Goal: Find specific page/section: Find specific page/section

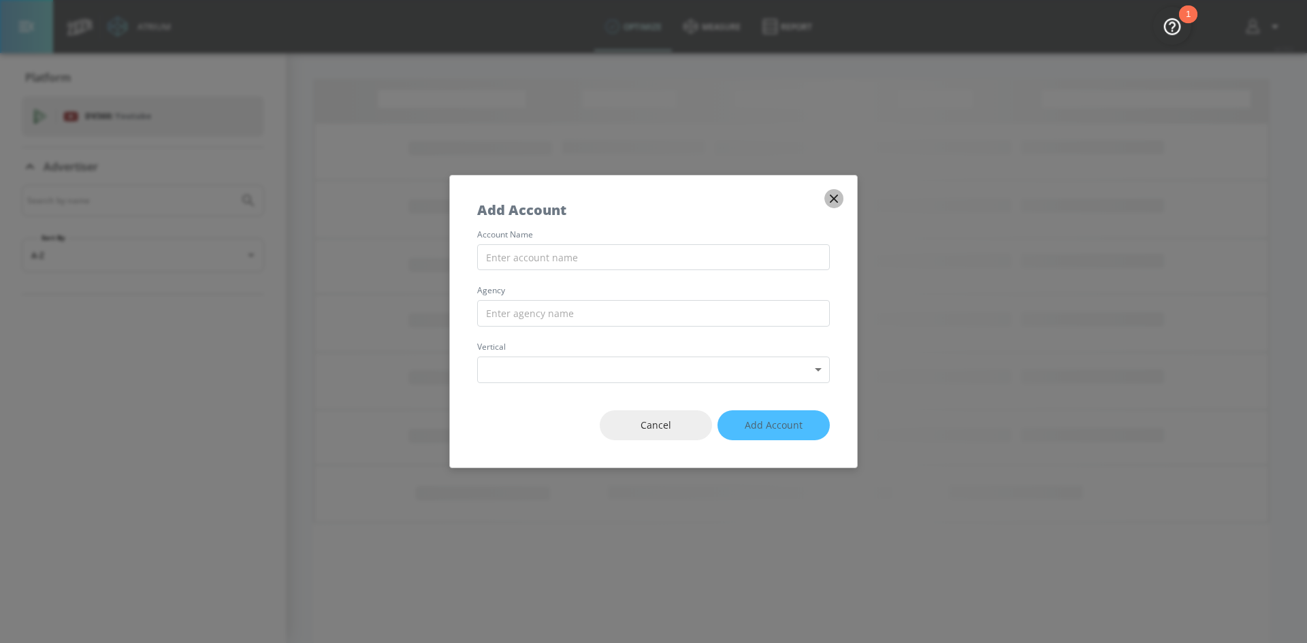
click at [832, 202] on icon "button" at bounding box center [833, 198] width 15 height 15
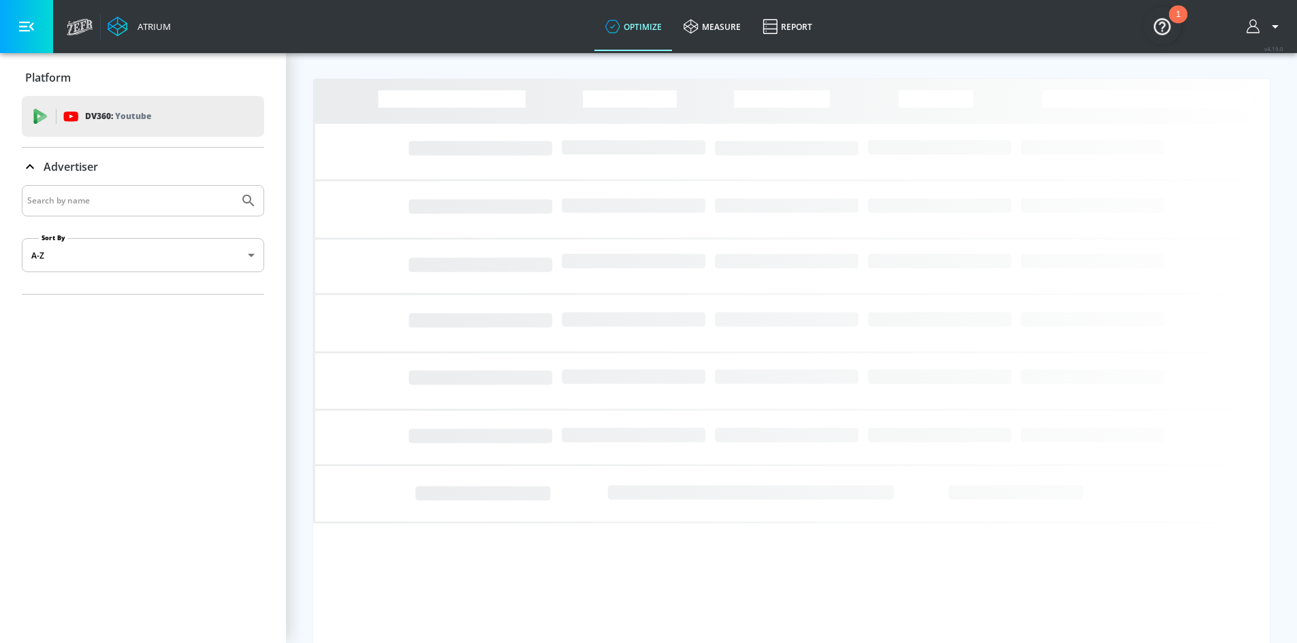
click at [1156, 16] on img "Open Resource Center, 1 new notification" at bounding box center [1162, 26] width 38 height 38
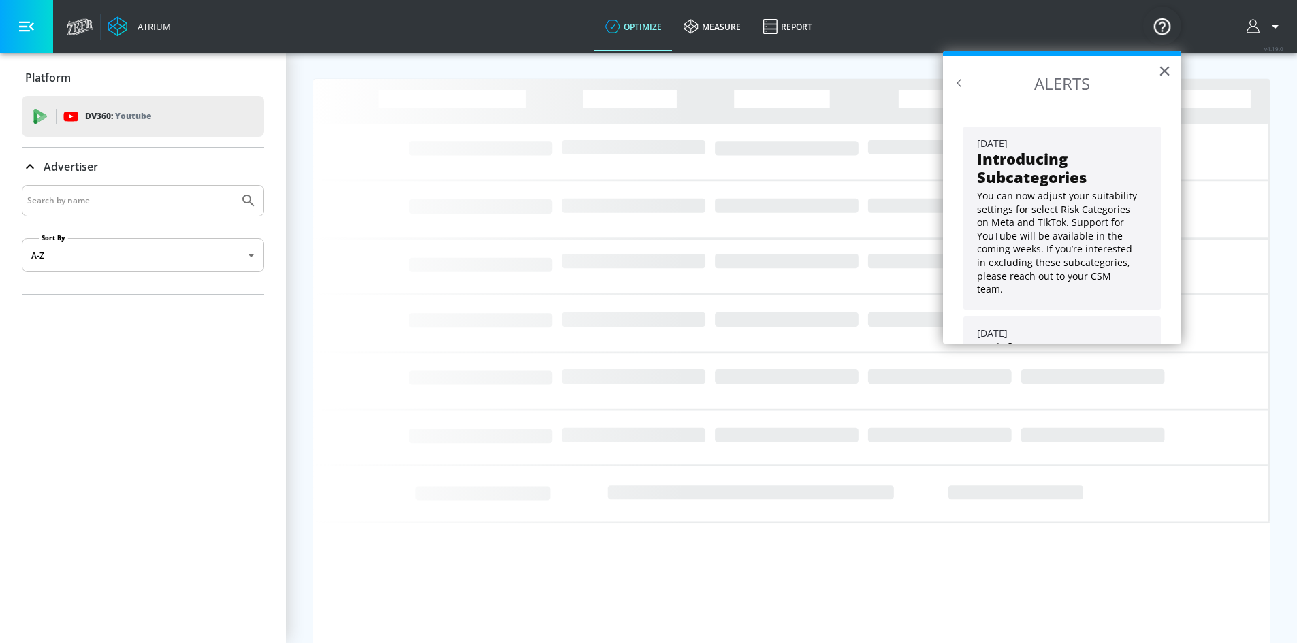
click at [1174, 65] on h2 "ALERTS" at bounding box center [1062, 84] width 238 height 56
click at [1173, 65] on h2 "ALERTS" at bounding box center [1062, 84] width 238 height 56
click at [1164, 68] on button "×" at bounding box center [1164, 71] width 13 height 22
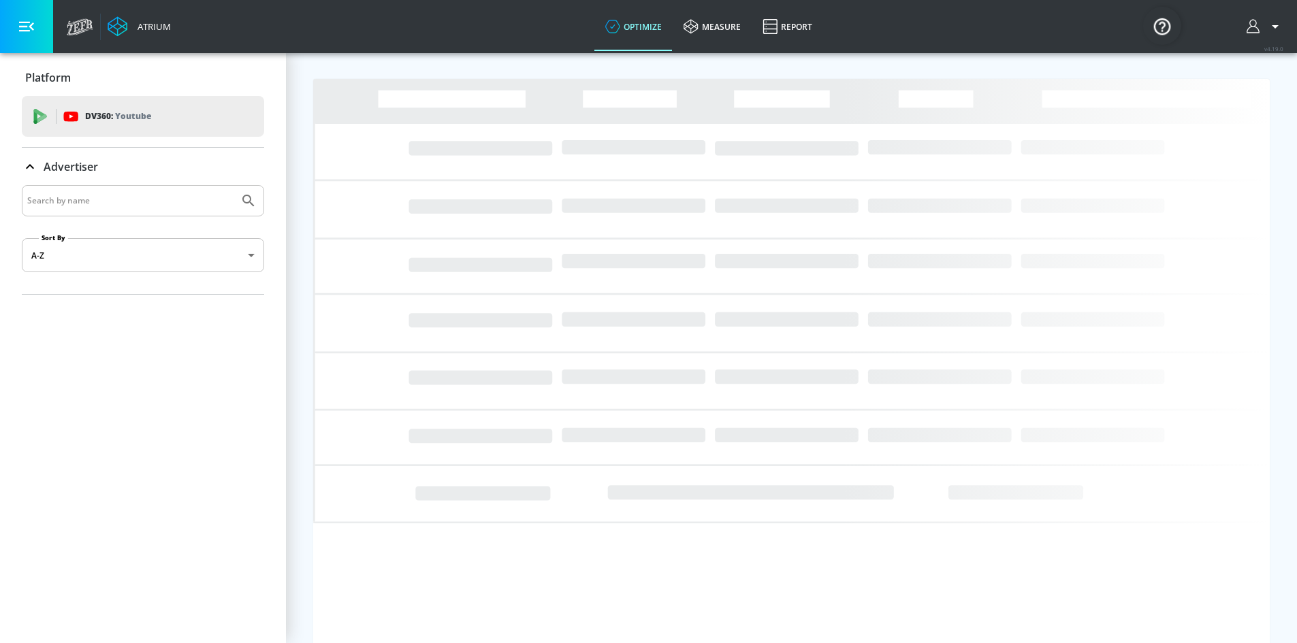
click at [161, 201] on input "Search by name" at bounding box center [130, 201] width 206 height 18
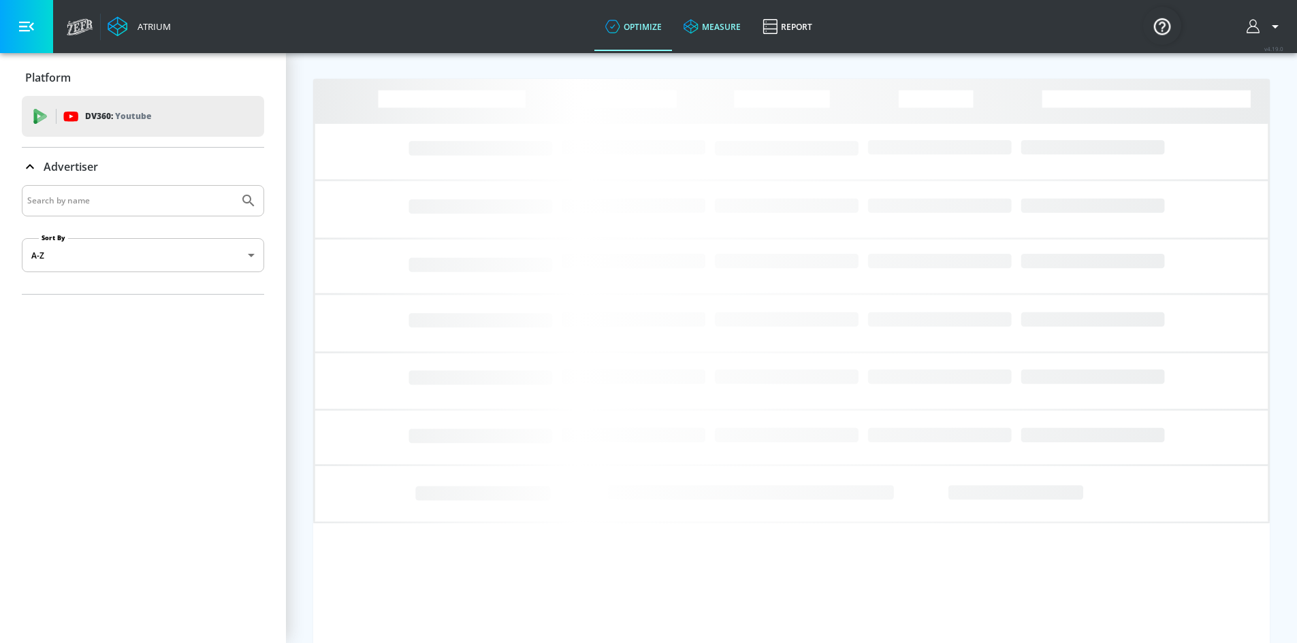
click at [704, 29] on link "measure" at bounding box center [712, 26] width 79 height 49
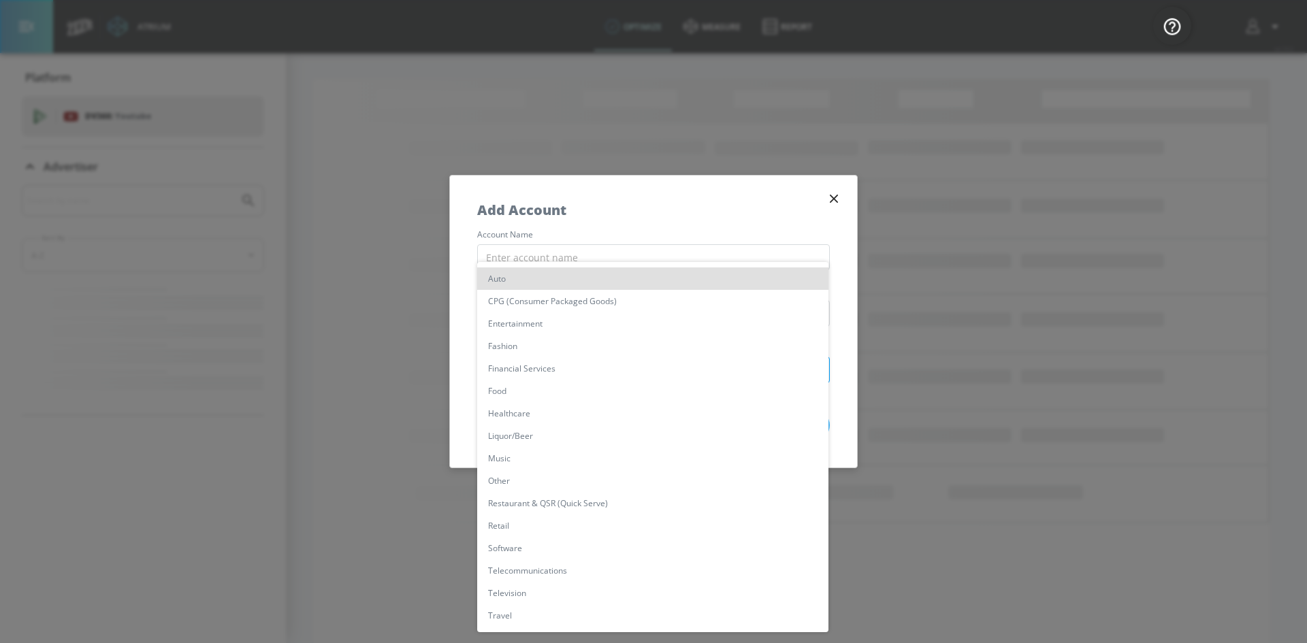
click at [642, 370] on body "Atrium optimize measure Report optimize measure Report v 4.19.0 Platform DV360:…" at bounding box center [653, 321] width 1307 height 643
click at [588, 266] on ul "Auto CPG (Consumer Packaged Goods) Entertainment Fashion Financial Services Foo…" at bounding box center [652, 447] width 351 height 370
click at [822, 189] on div at bounding box center [653, 321] width 1307 height 643
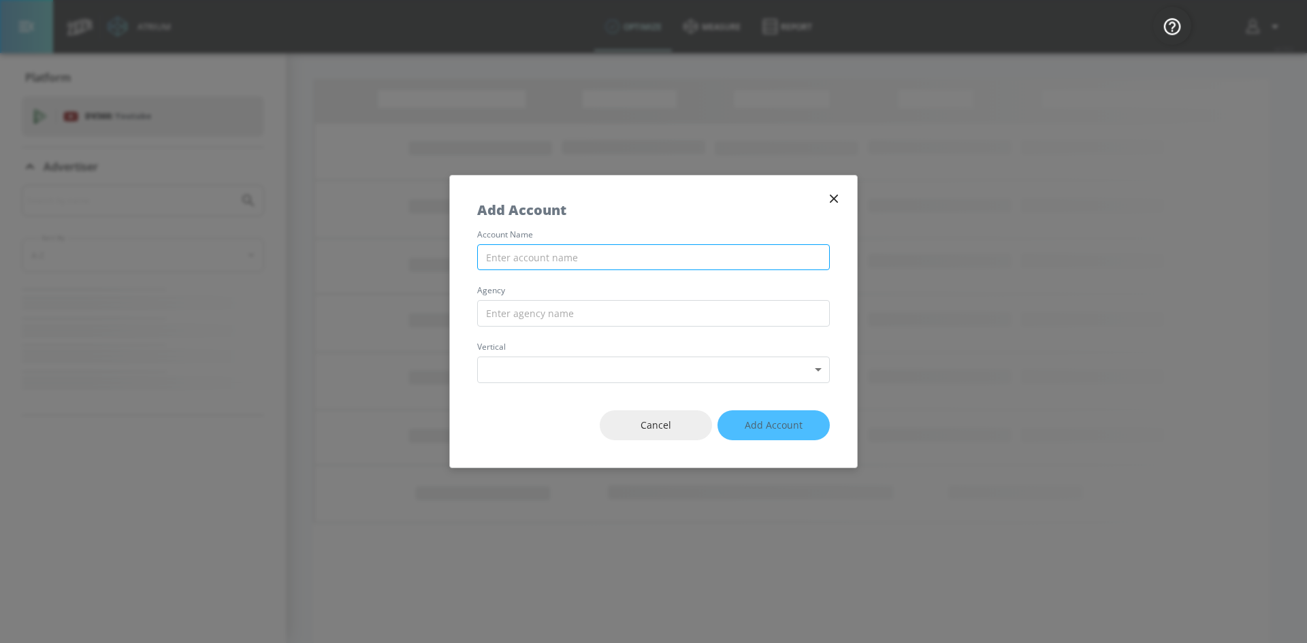
click at [602, 250] on input "text" at bounding box center [653, 257] width 353 height 27
click at [835, 202] on icon "button" at bounding box center [833, 198] width 15 height 15
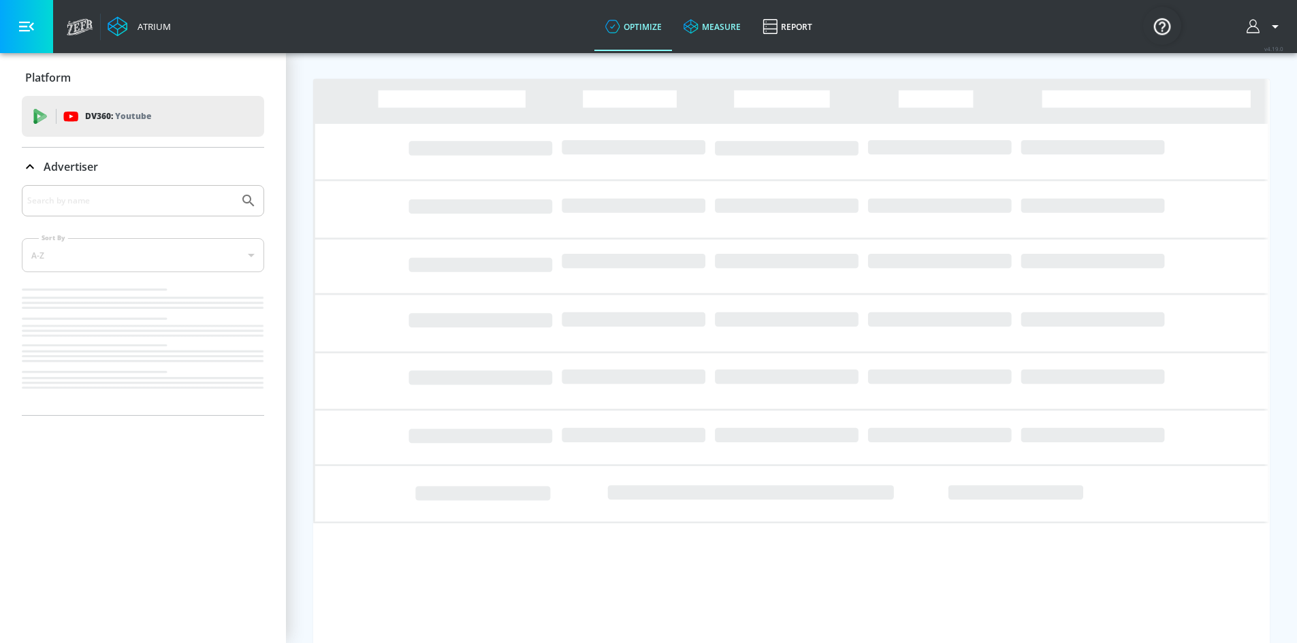
click at [698, 21] on icon at bounding box center [690, 26] width 14 height 14
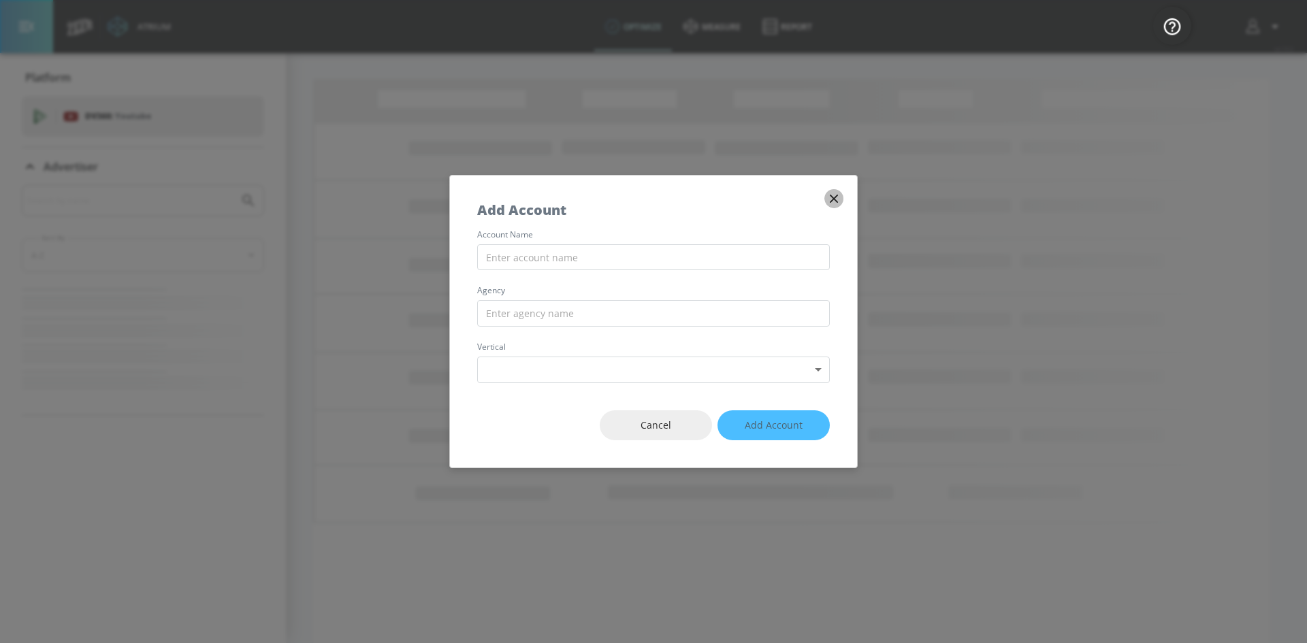
click at [832, 196] on icon "button" at bounding box center [834, 199] width 8 height 8
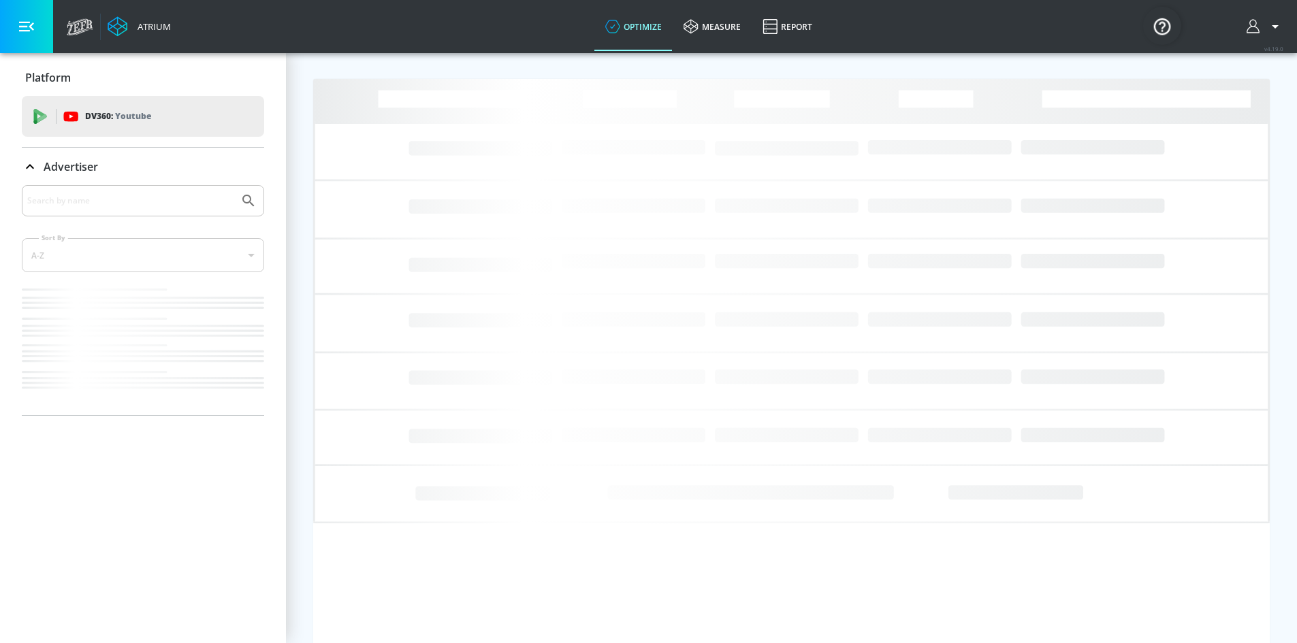
click at [1259, 27] on icon "button" at bounding box center [1252, 26] width 13 height 14
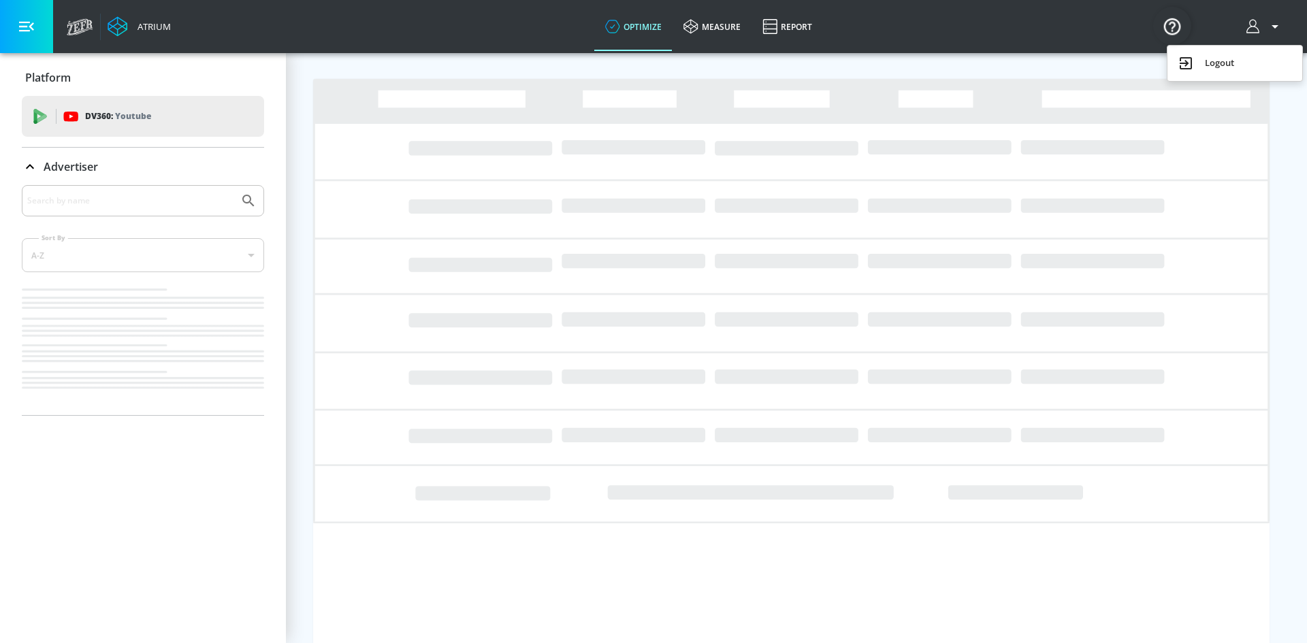
click at [1257, 25] on div at bounding box center [653, 321] width 1307 height 643
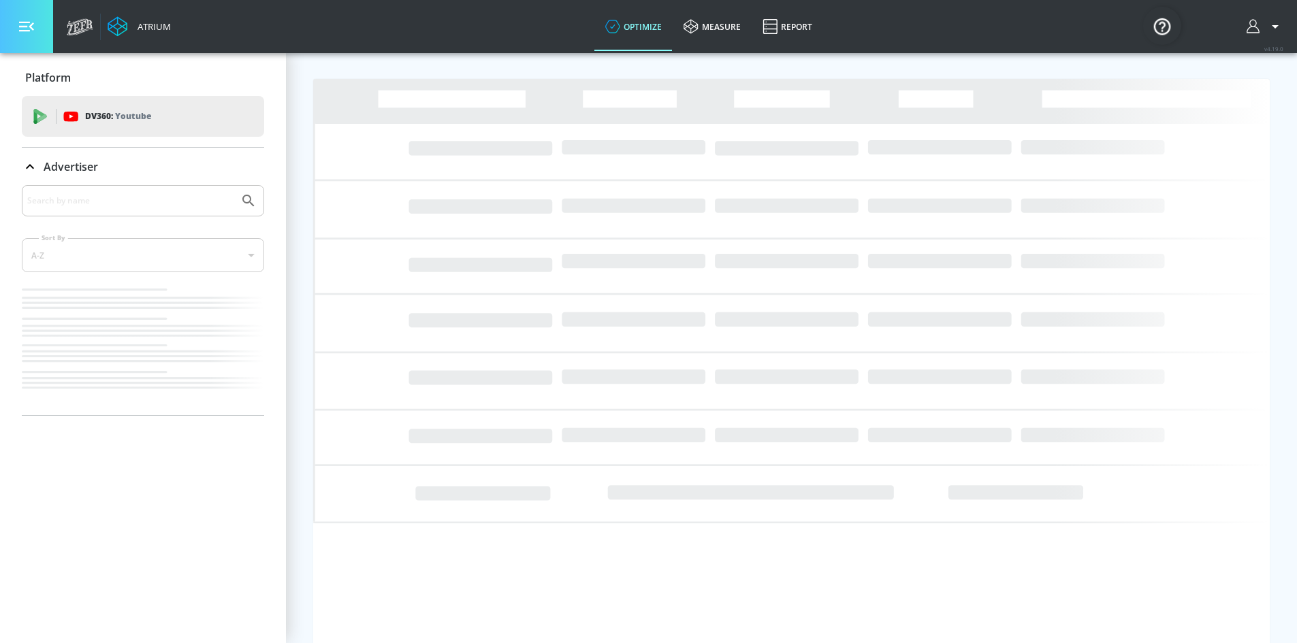
click at [35, 28] on button "button" at bounding box center [26, 26] width 53 height 53
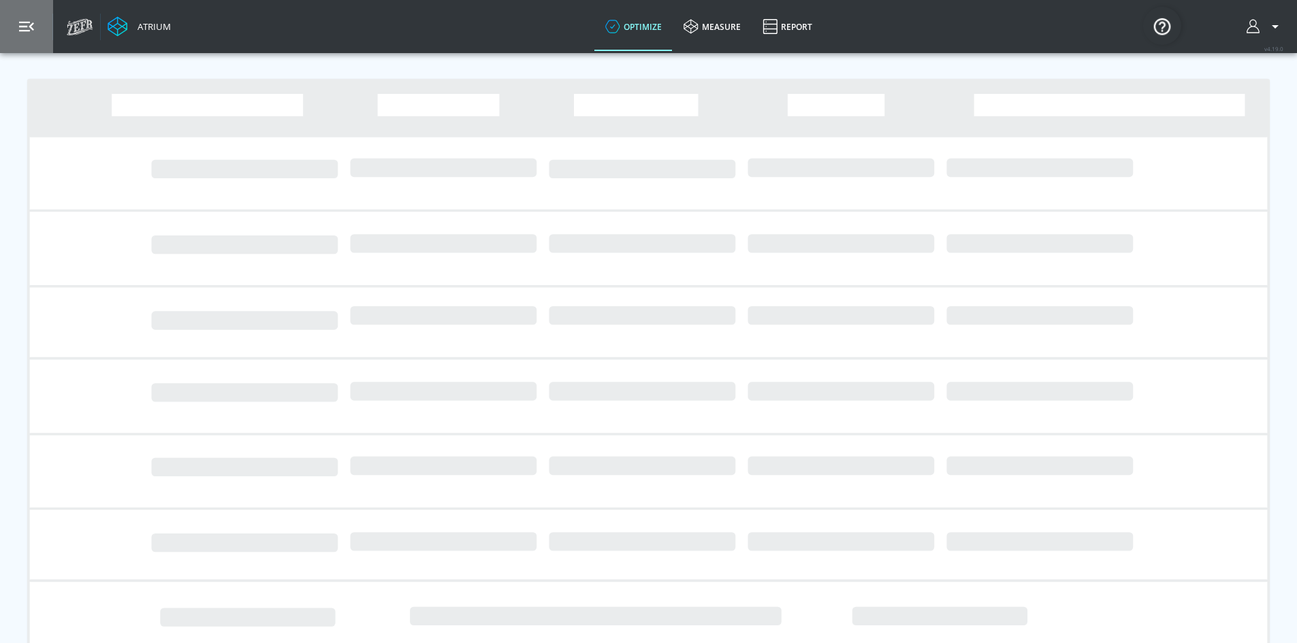
click at [41, 28] on button "button" at bounding box center [26, 26] width 53 height 53
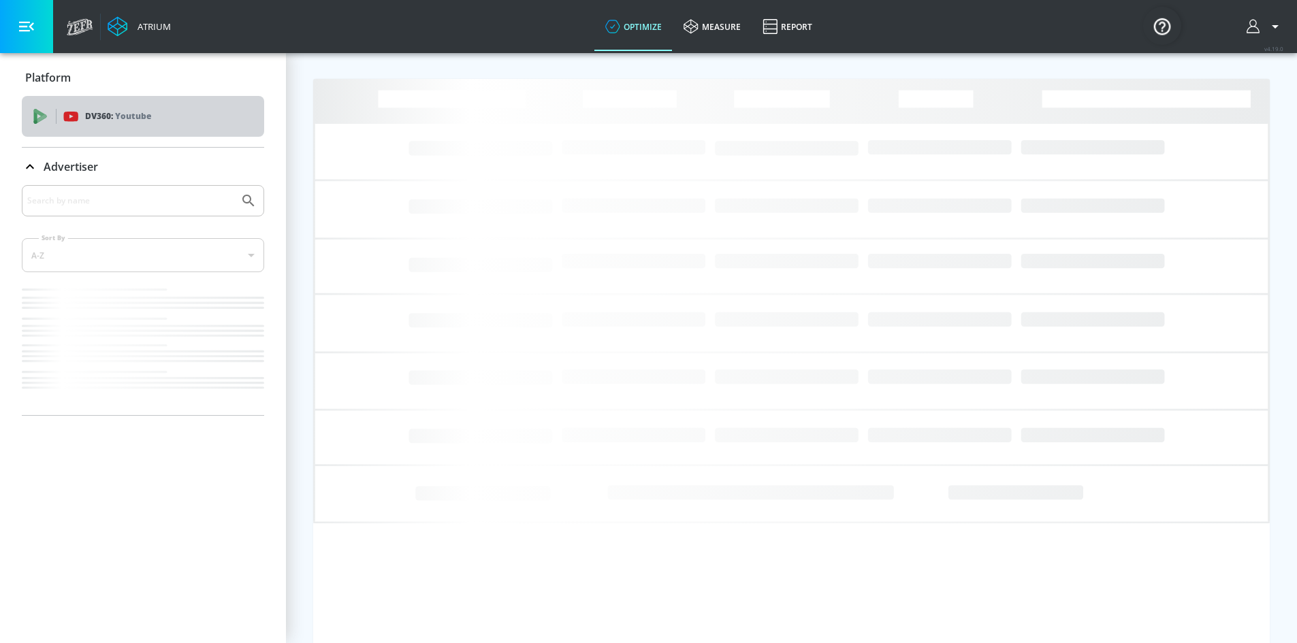
click at [118, 117] on p "Youtube" at bounding box center [133, 116] width 36 height 14
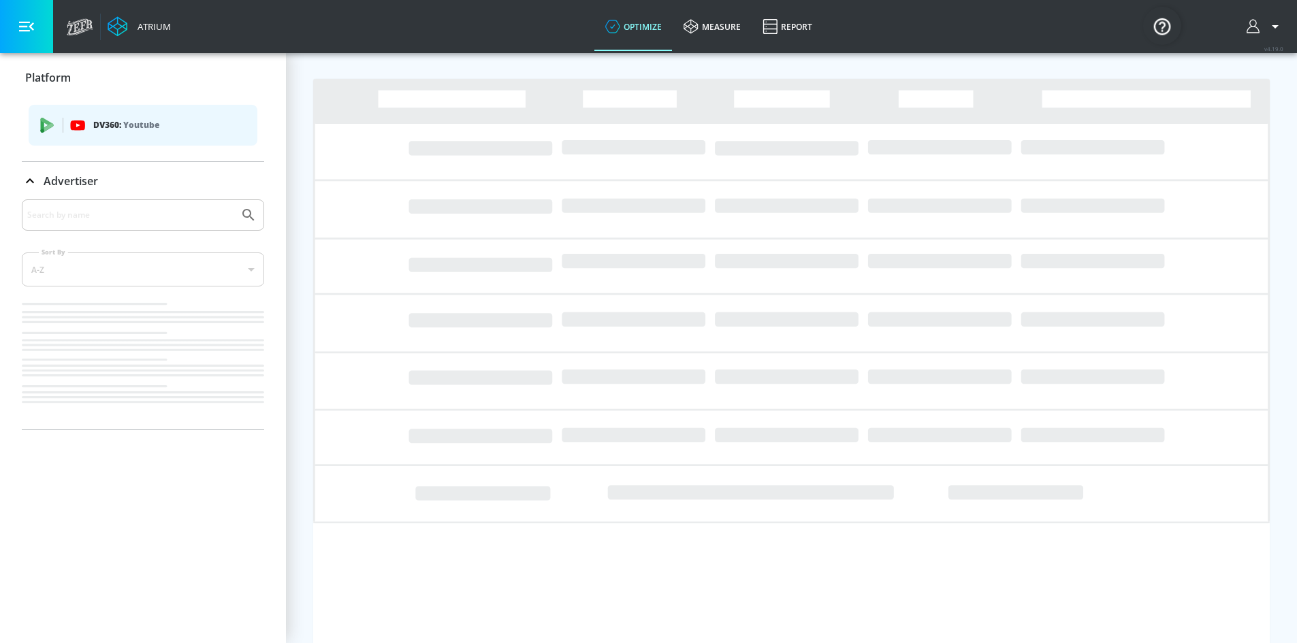
click at [112, 179] on div "Advertiser" at bounding box center [143, 181] width 242 height 16
click at [110, 180] on div "Advertiser" at bounding box center [143, 181] width 242 height 16
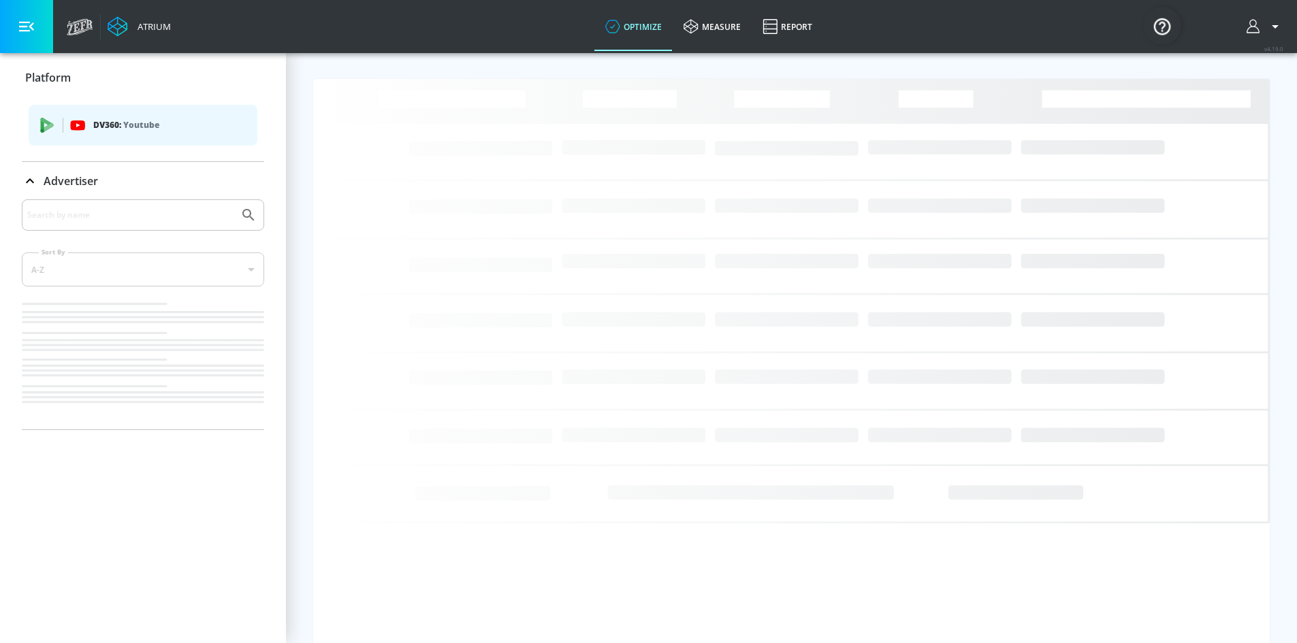
click at [34, 30] on button "button" at bounding box center [26, 26] width 53 height 53
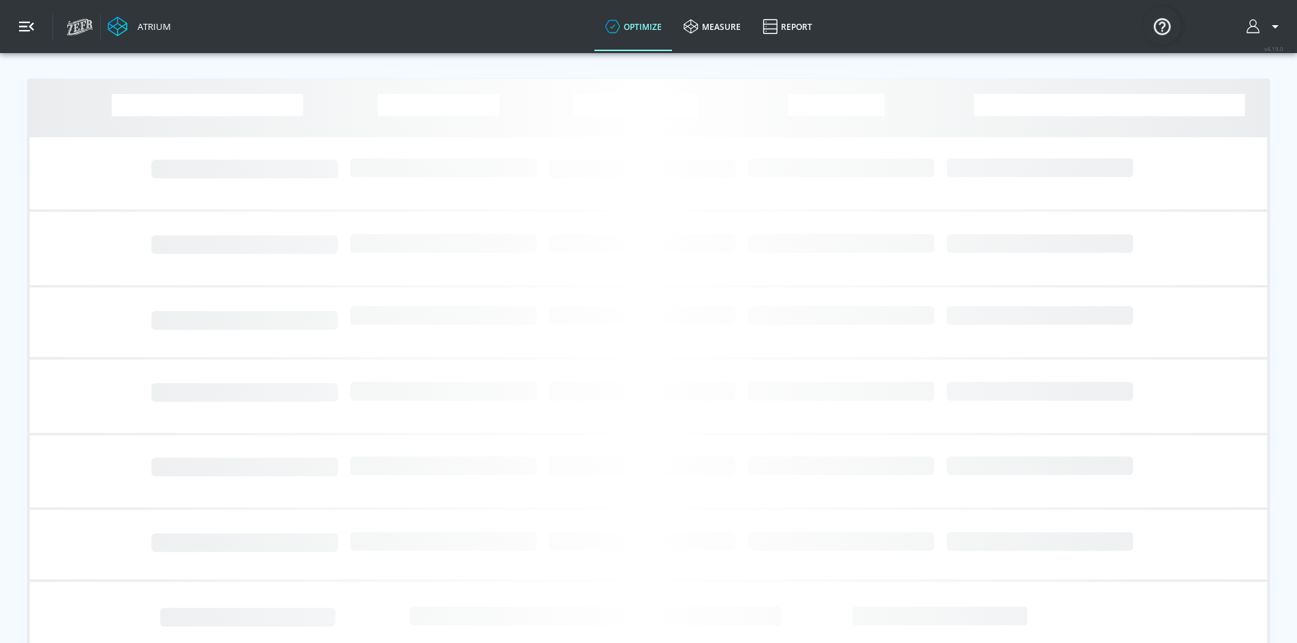
click at [34, 30] on button "button" at bounding box center [26, 26] width 53 height 53
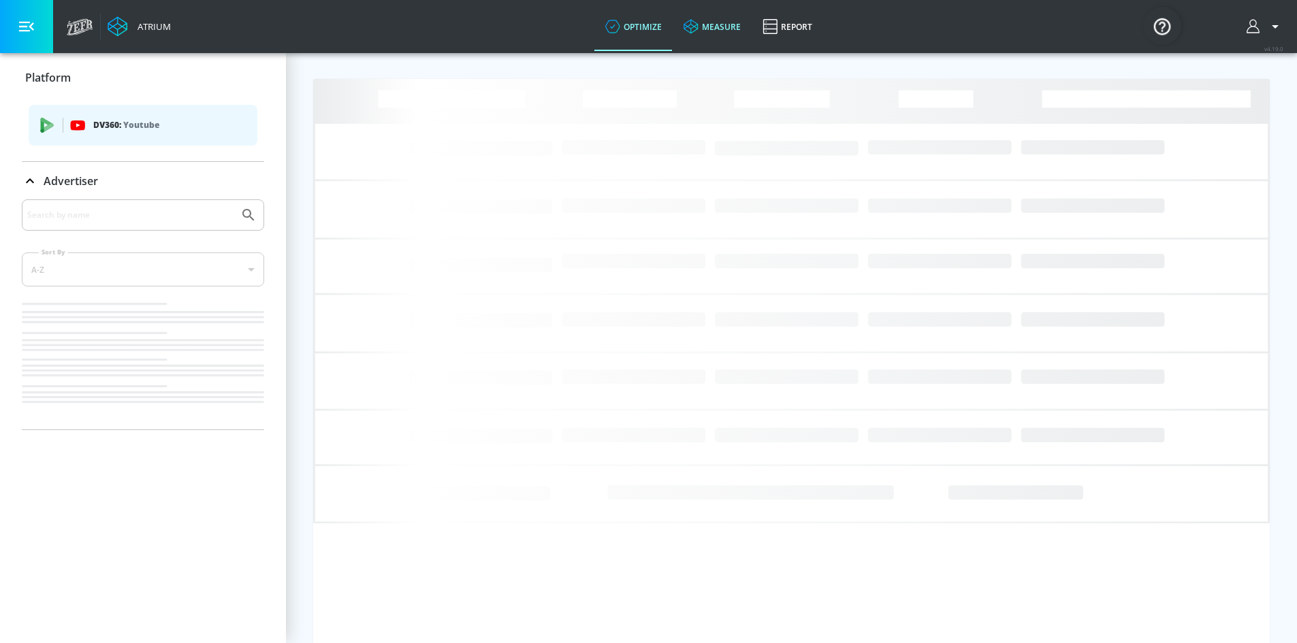
click at [710, 37] on link "measure" at bounding box center [712, 26] width 79 height 49
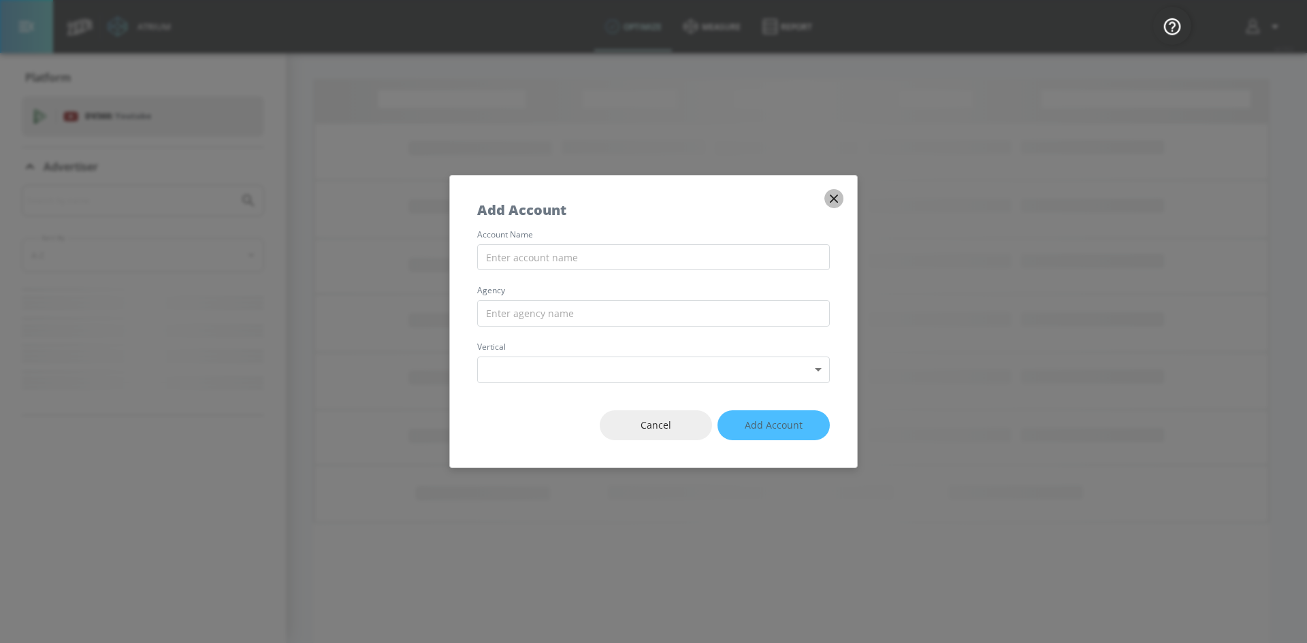
click at [835, 202] on icon "button" at bounding box center [833, 198] width 15 height 15
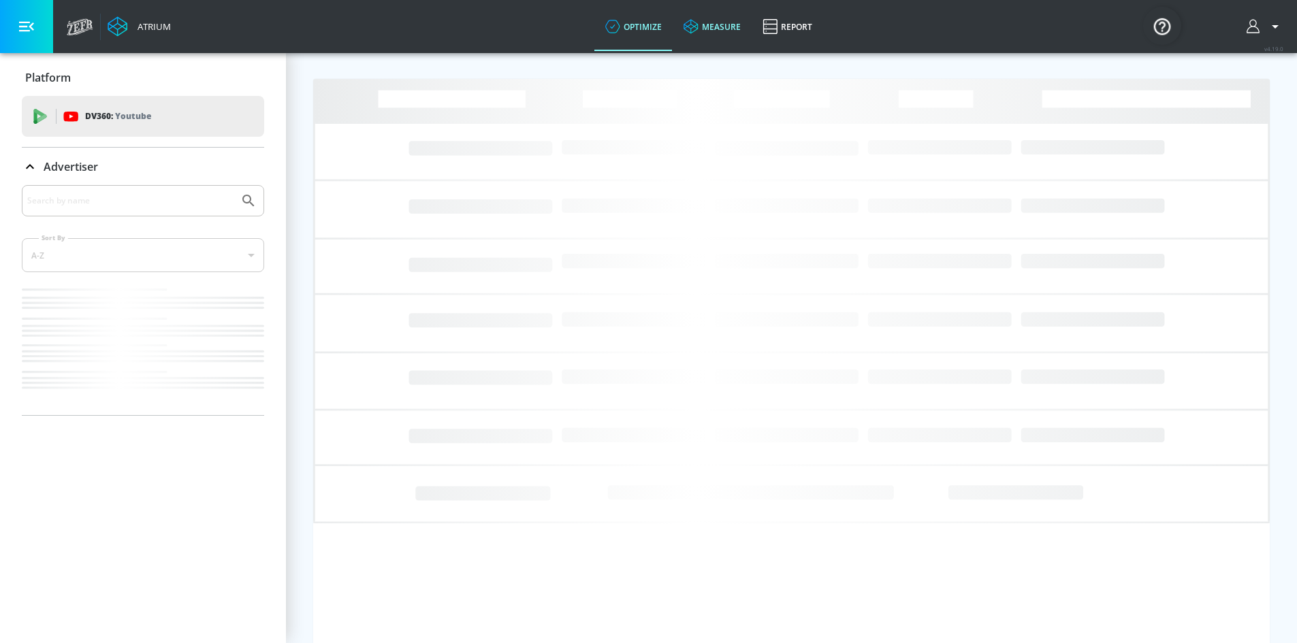
click at [728, 12] on link "measure" at bounding box center [712, 26] width 79 height 49
